Goal: Check status: Check status

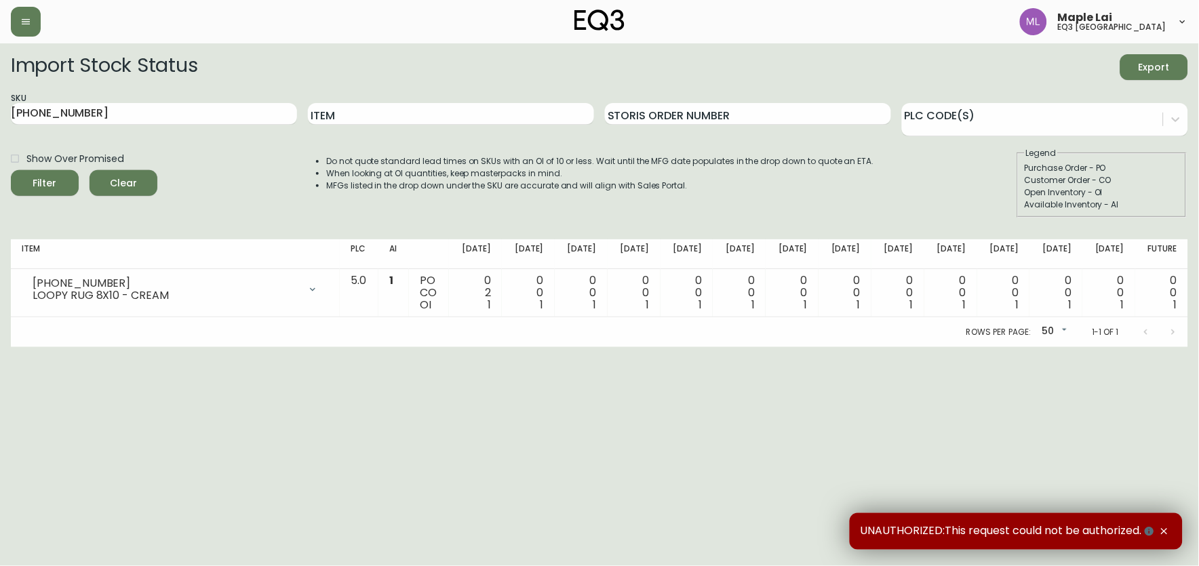
click at [156, 127] on div "SKU [PHONE_NUMBER]" at bounding box center [154, 114] width 286 height 44
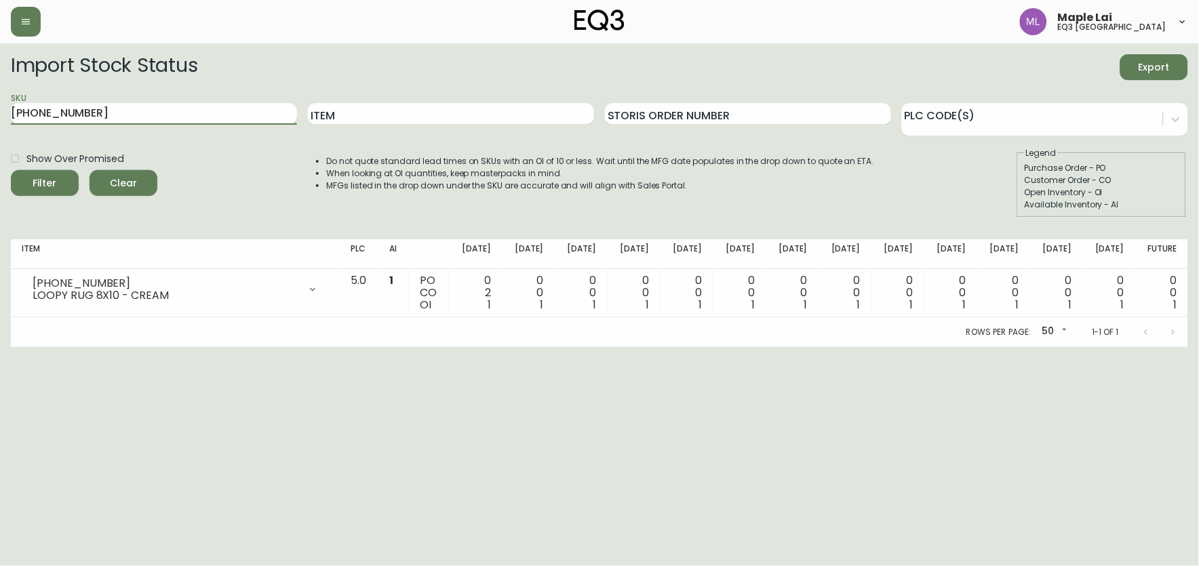
click at [176, 119] on input "[PHONE_NUMBER]" at bounding box center [154, 114] width 286 height 22
type input "1"
drag, startPoint x: 385, startPoint y: 114, endPoint x: 378, endPoint y: 113, distance: 6.9
click at [384, 114] on input "Item" at bounding box center [451, 114] width 286 height 22
type input "TINO"
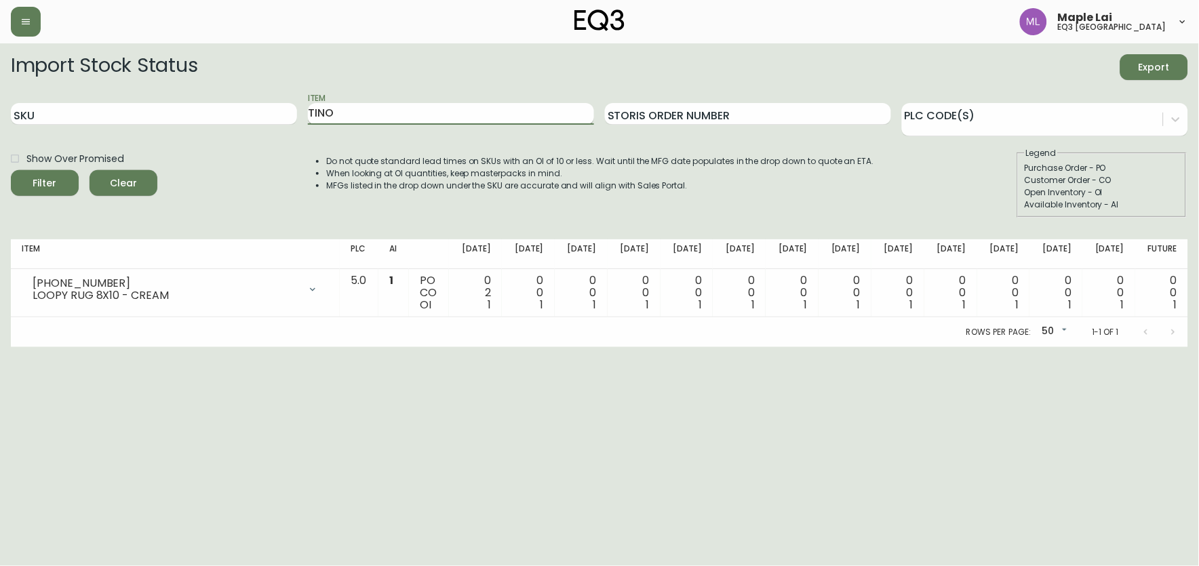
click at [11, 170] on button "Filter" at bounding box center [45, 183] width 68 height 26
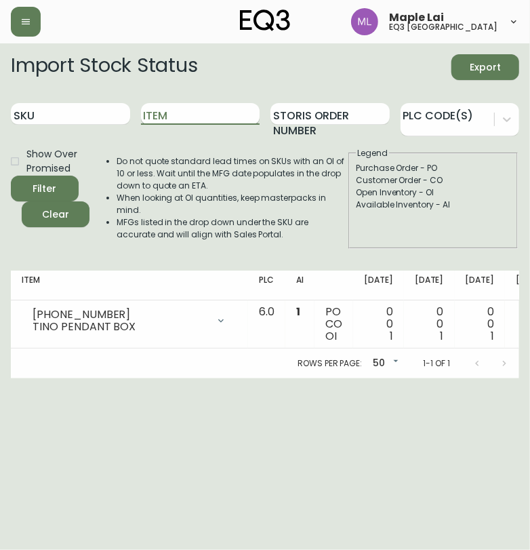
click at [190, 111] on input "Item" at bounding box center [200, 114] width 119 height 22
click at [55, 113] on input "SKU" at bounding box center [70, 114] width 119 height 22
click at [212, 117] on input "Item" at bounding box center [200, 114] width 119 height 22
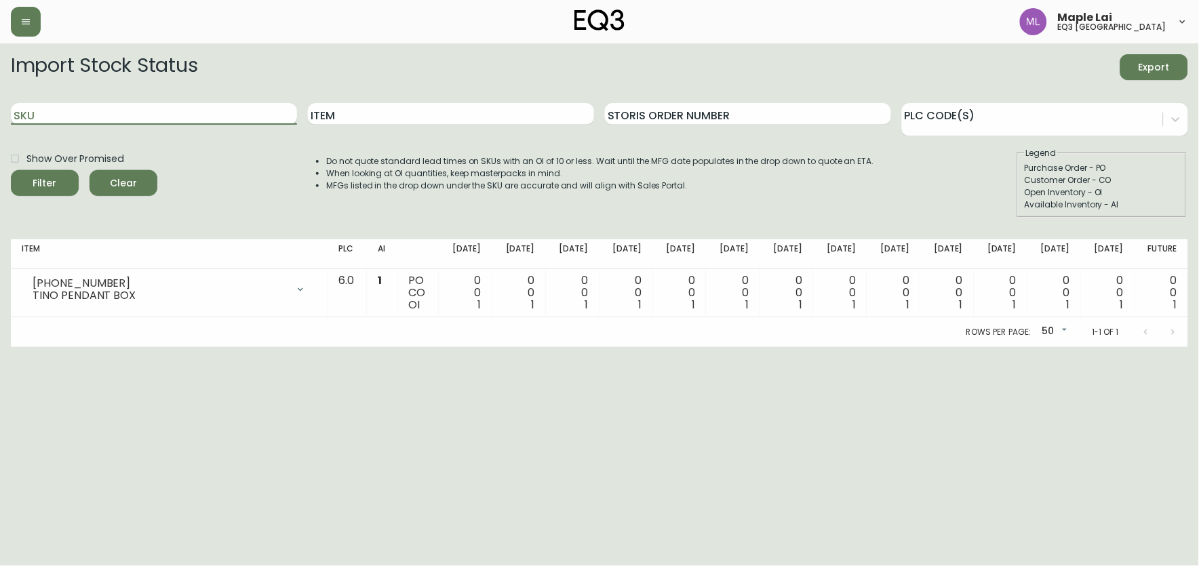
click at [134, 105] on input "SKU" at bounding box center [154, 114] width 286 height 22
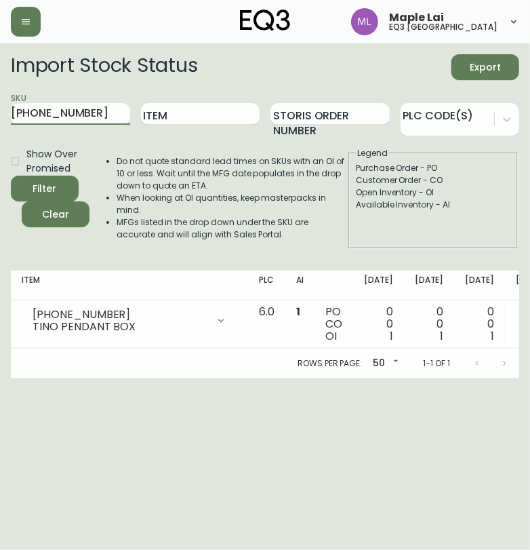
type input "[PHONE_NUMBER]"
click at [11, 176] on button "Filter" at bounding box center [45, 189] width 68 height 26
